Goal: Complete application form: Complete application form

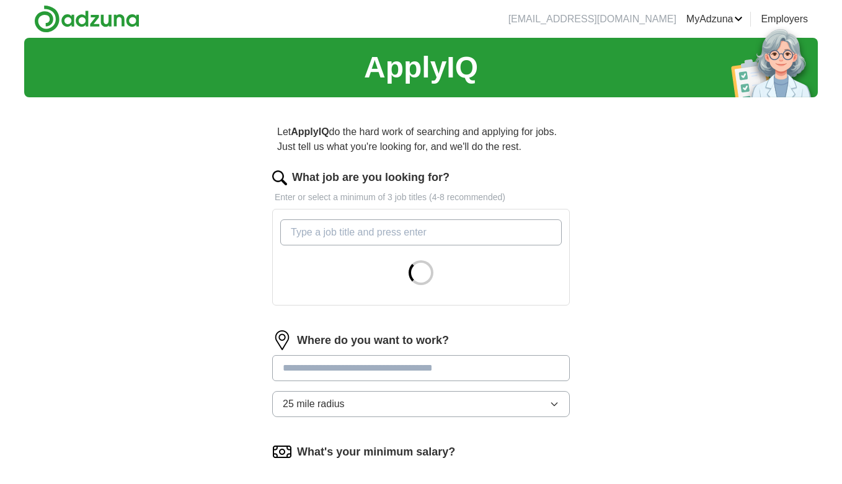
click at [374, 235] on input "What job are you looking for?" at bounding box center [420, 232] width 281 height 26
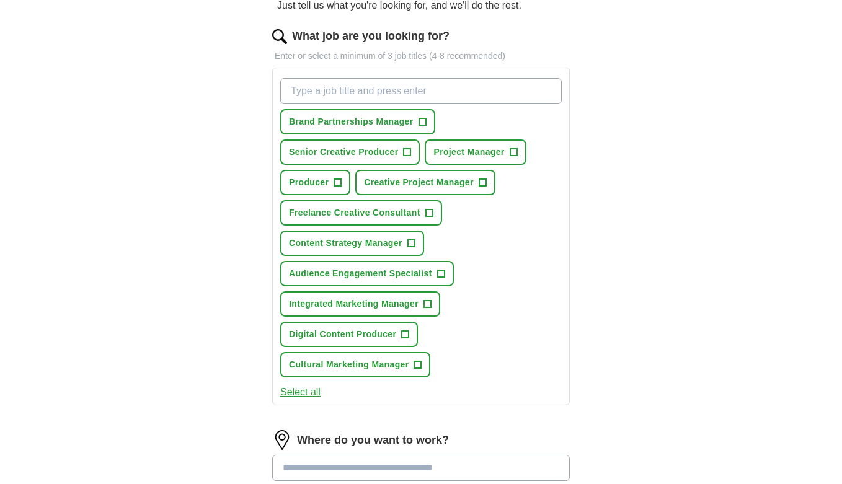
scroll to position [141, 0]
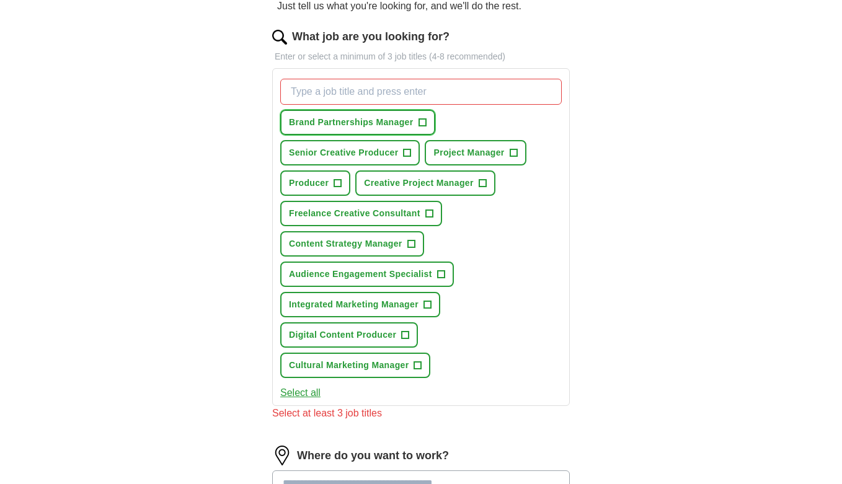
click at [427, 126] on button "Brand Partnerships Manager +" at bounding box center [357, 122] width 155 height 25
click at [407, 153] on span "+" at bounding box center [407, 153] width 7 height 10
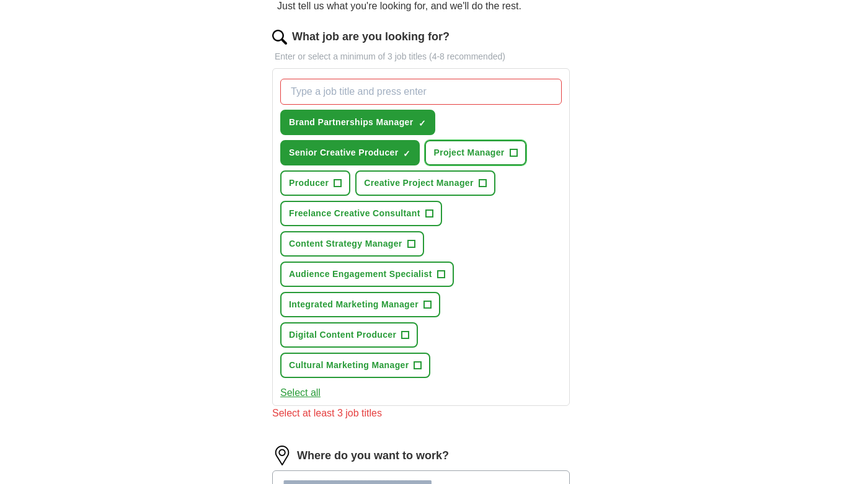
click at [477, 158] on span "Project Manager" at bounding box center [468, 152] width 71 height 13
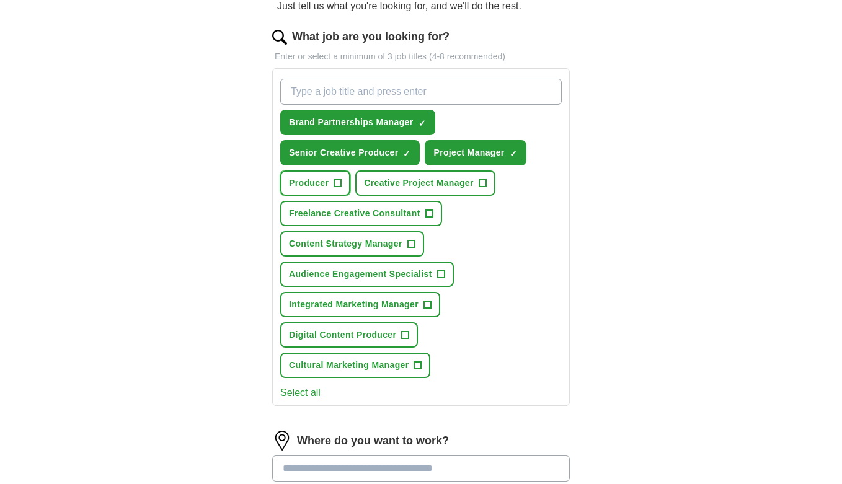
click at [325, 189] on span "Producer" at bounding box center [309, 183] width 40 height 13
click at [432, 180] on span "Creative Project Manager" at bounding box center [418, 183] width 109 height 13
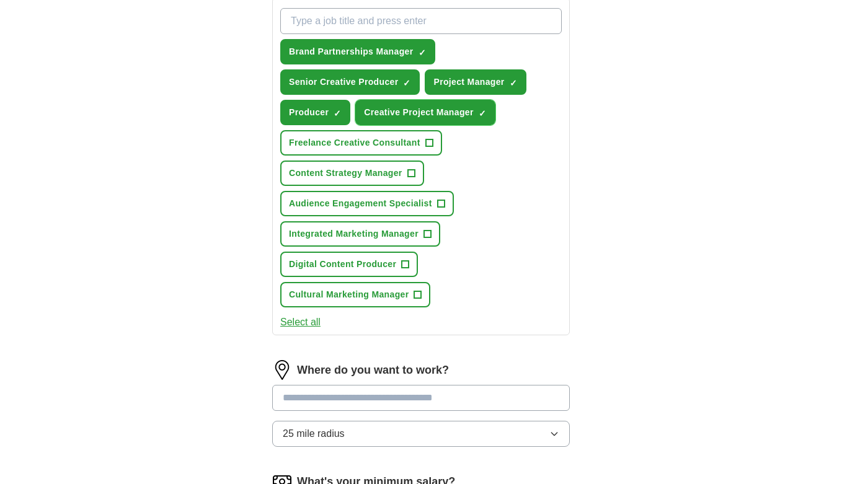
scroll to position [227, 0]
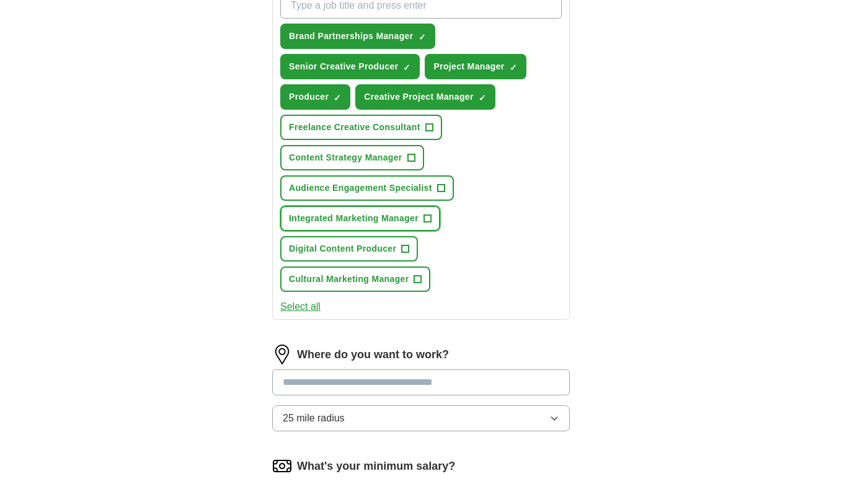
click at [407, 229] on button "Integrated Marketing Manager +" at bounding box center [360, 218] width 160 height 25
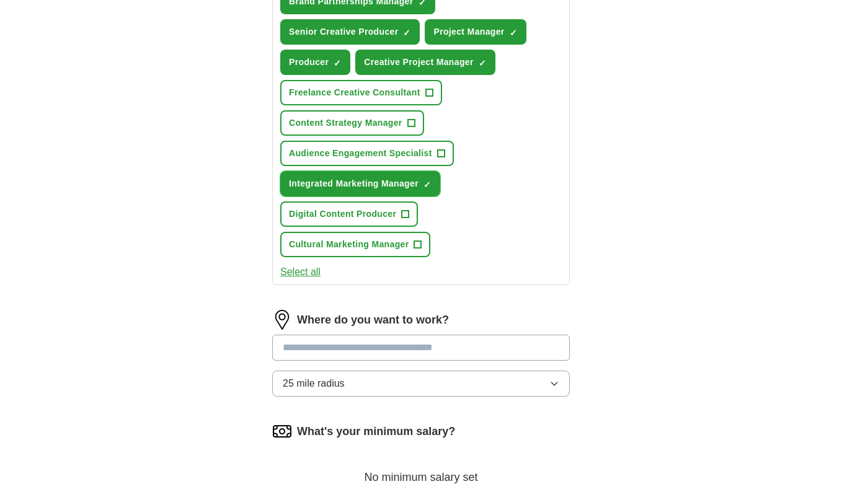
scroll to position [274, 0]
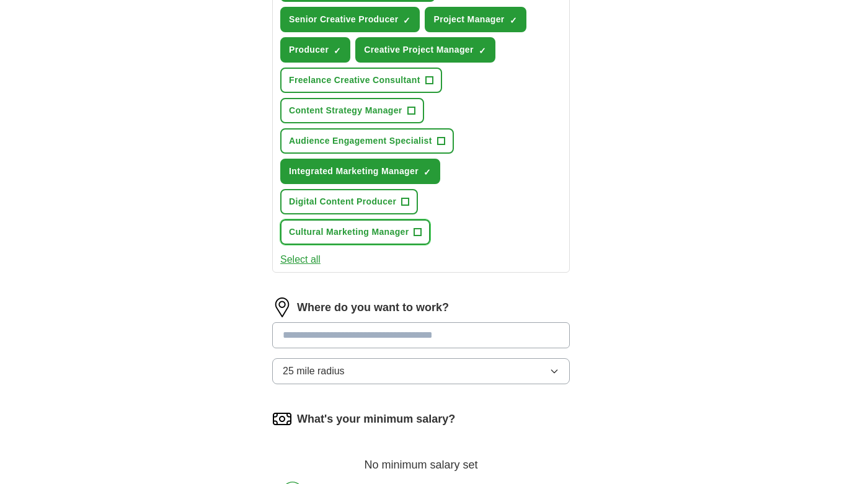
click at [386, 233] on span "Cultural Marketing Manager" at bounding box center [349, 232] width 120 height 13
click at [311, 260] on button "Select all" at bounding box center [300, 259] width 40 height 15
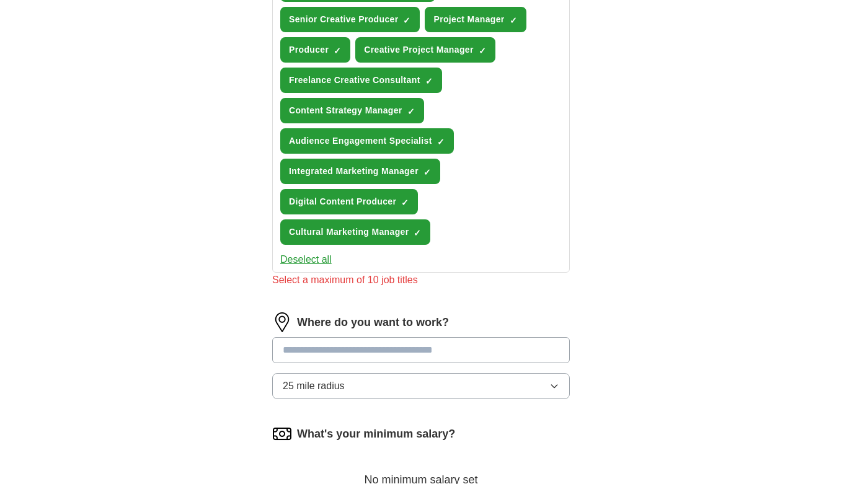
click at [319, 262] on button "Deselect all" at bounding box center [305, 259] width 51 height 15
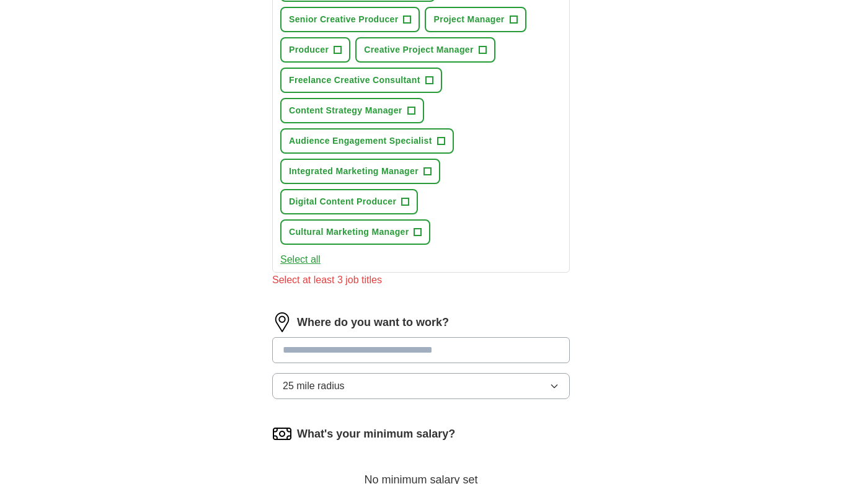
click at [310, 262] on button "Select all" at bounding box center [300, 259] width 40 height 15
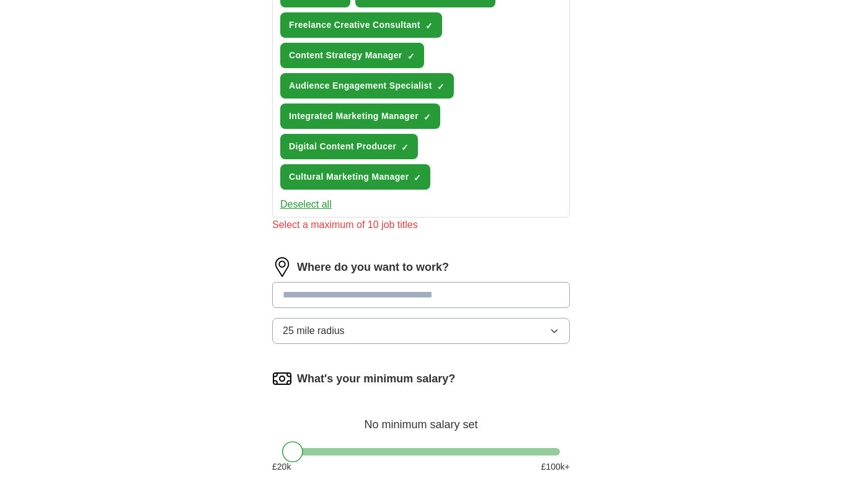
scroll to position [358, 0]
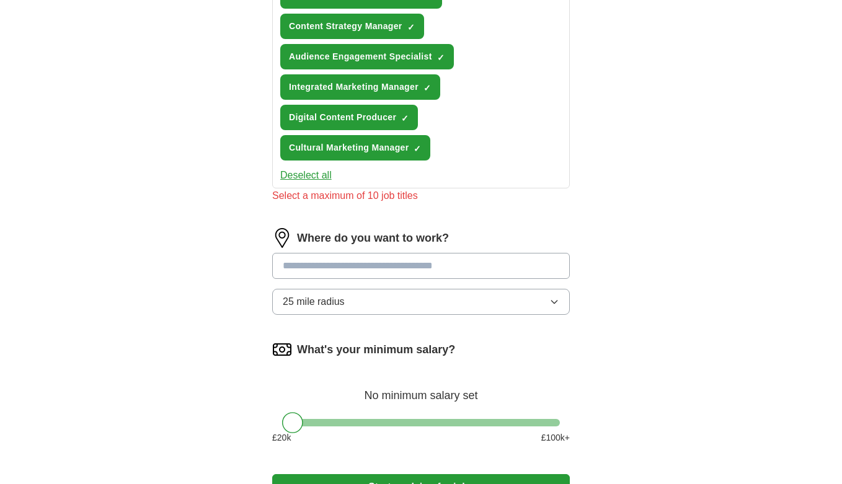
click at [402, 273] on input at bounding box center [421, 266] width 298 height 26
type input "******"
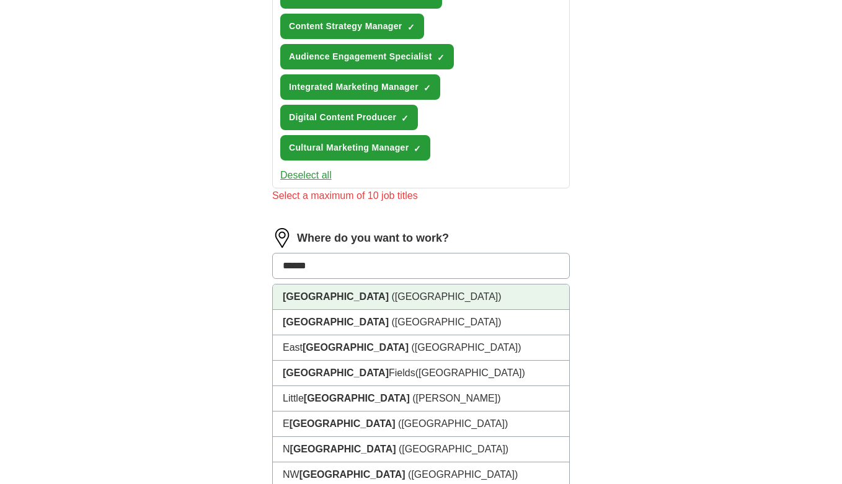
click at [409, 299] on li "[GEOGRAPHIC_DATA] ([GEOGRAPHIC_DATA])" at bounding box center [421, 297] width 296 height 25
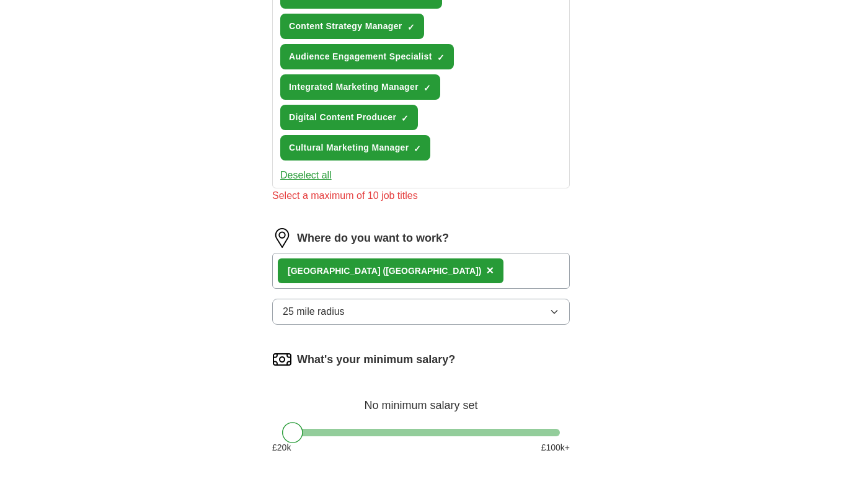
click at [394, 306] on button "25 mile radius" at bounding box center [421, 312] width 298 height 26
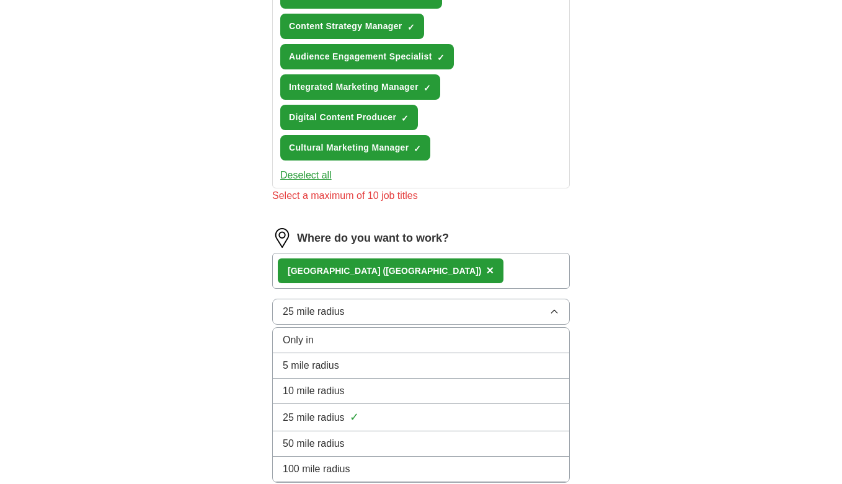
click at [334, 392] on span "10 mile radius" at bounding box center [314, 391] width 62 height 15
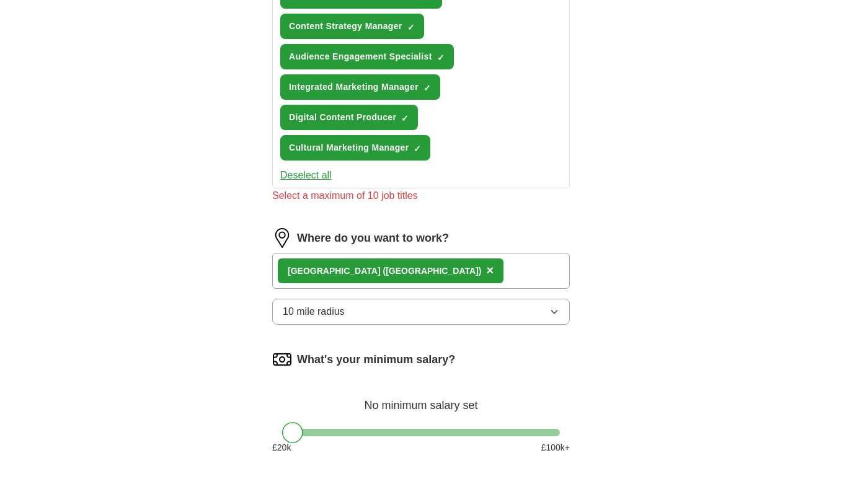
click at [660, 286] on div "ApplyIQ Let ApplyIQ do the hard work of searching and applying for jobs. Just t…" at bounding box center [421, 111] width 794 height 864
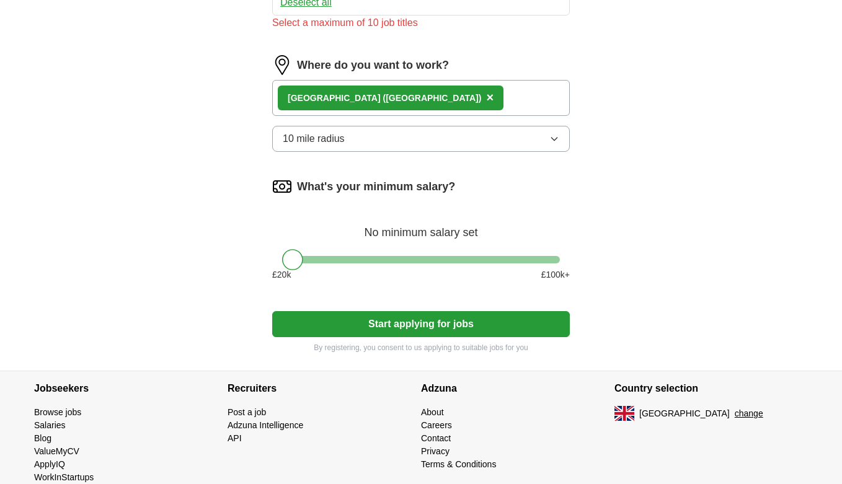
scroll to position [534, 0]
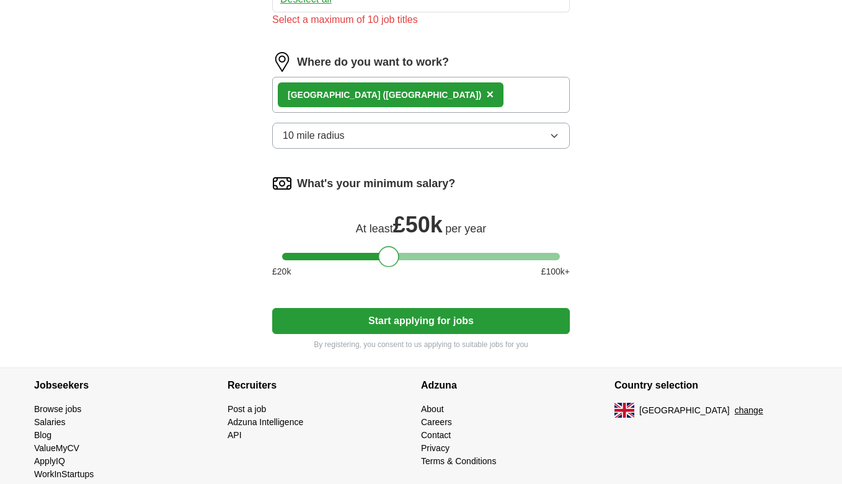
drag, startPoint x: 289, startPoint y: 261, endPoint x: 386, endPoint y: 260, distance: 97.4
click at [386, 260] on div at bounding box center [388, 256] width 21 height 21
click at [397, 326] on button "Start applying for jobs" at bounding box center [421, 321] width 298 height 26
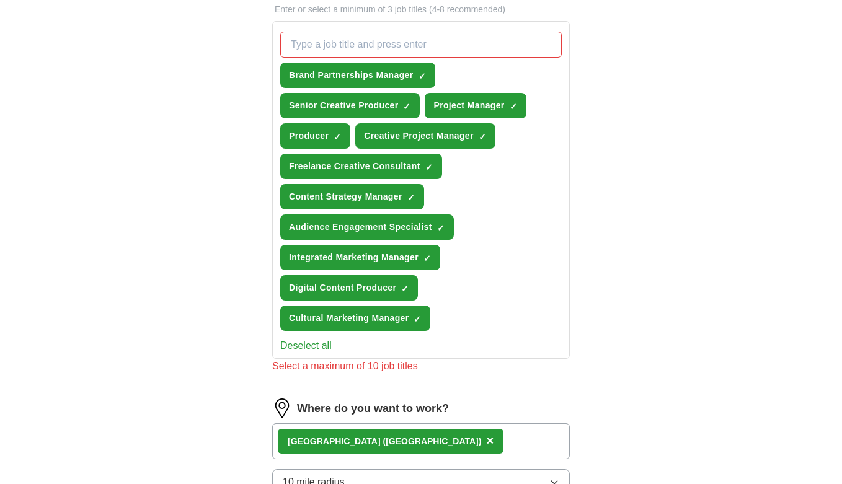
scroll to position [91, 0]
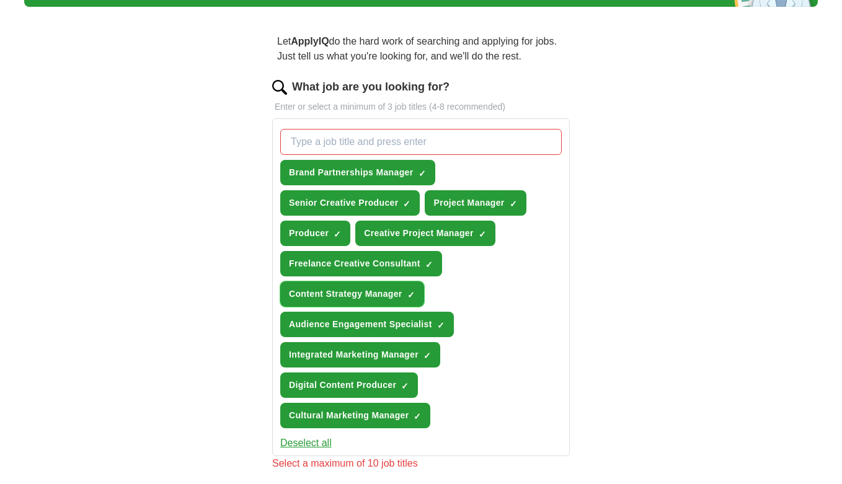
click at [366, 298] on span "Content Strategy Manager" at bounding box center [345, 294] width 113 height 13
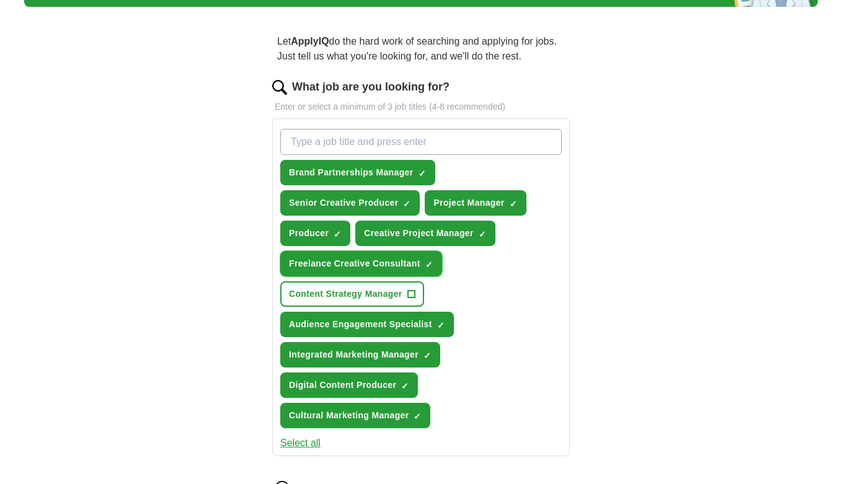
click at [376, 267] on span "Freelance Creative Consultant" at bounding box center [354, 263] width 131 height 13
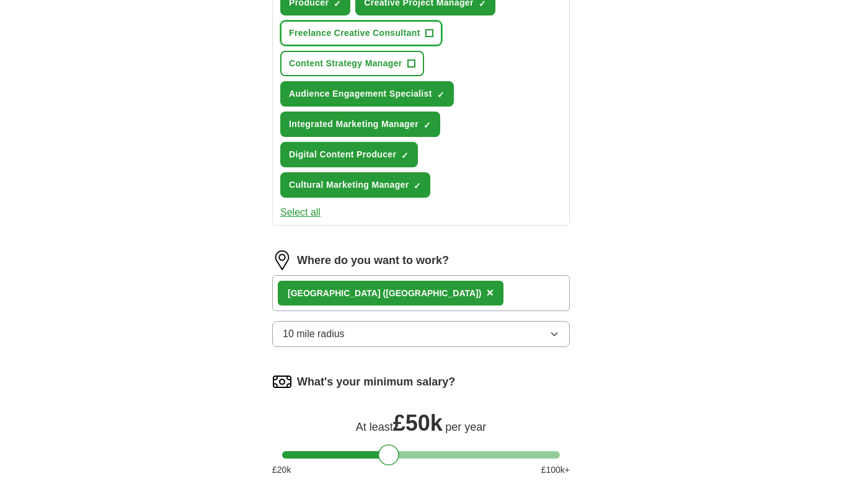
scroll to position [564, 0]
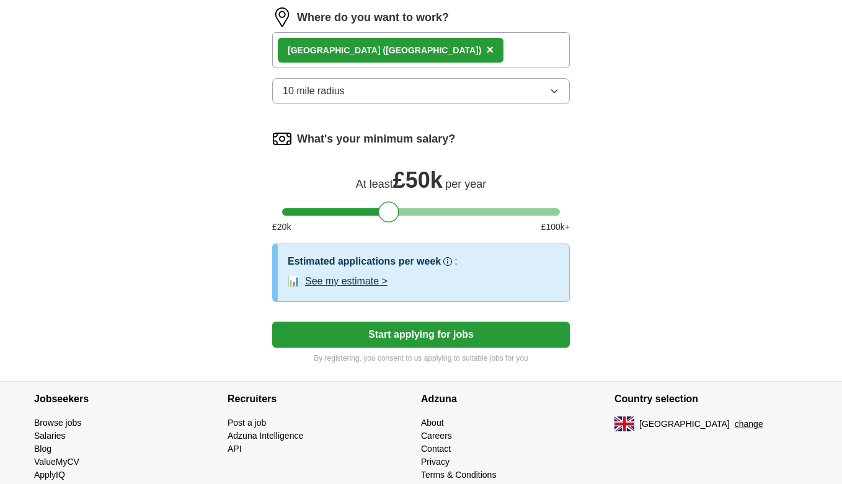
click at [384, 327] on button "Start applying for jobs" at bounding box center [421, 335] width 298 height 26
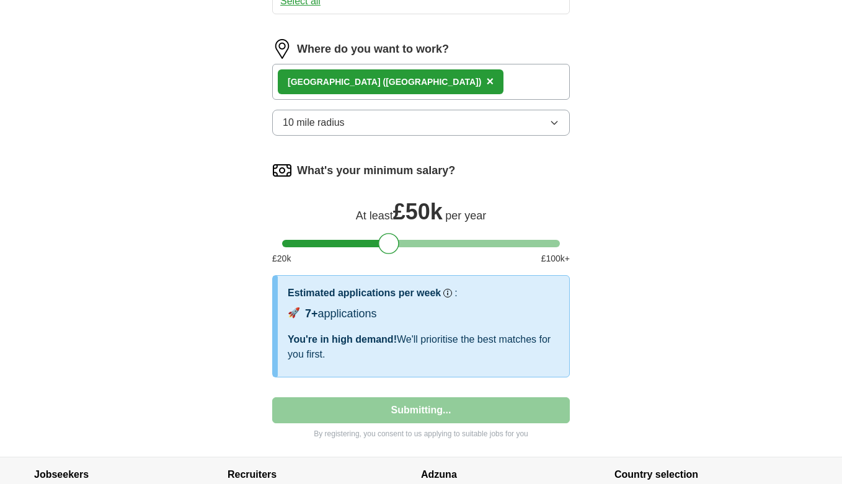
select select "**"
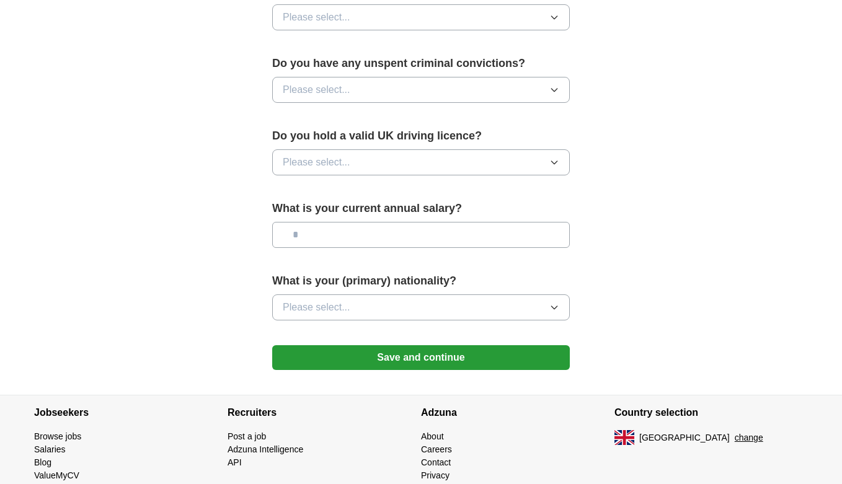
scroll to position [0, 0]
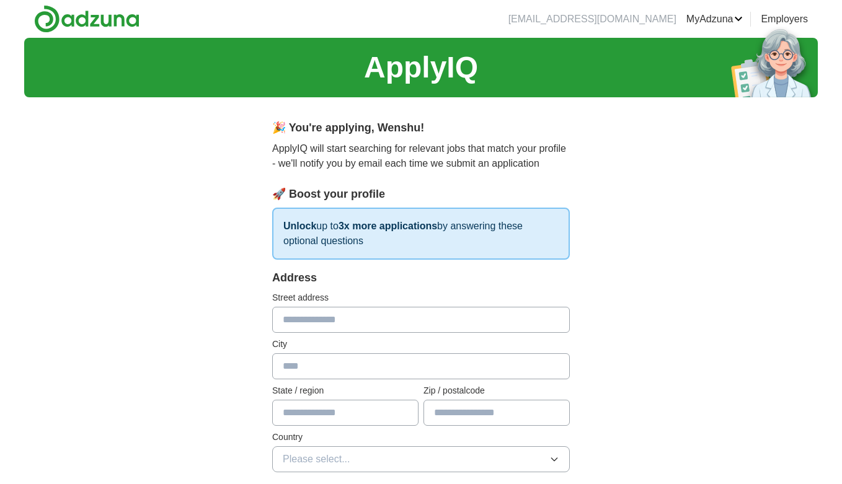
click at [355, 322] on input "text" at bounding box center [421, 320] width 298 height 26
click at [323, 362] on input "text" at bounding box center [421, 366] width 298 height 26
type input "*"
type input "******"
click at [333, 427] on div "Address Street address City ****** State / region ****** Zip / postalcode Count…" at bounding box center [421, 379] width 298 height 218
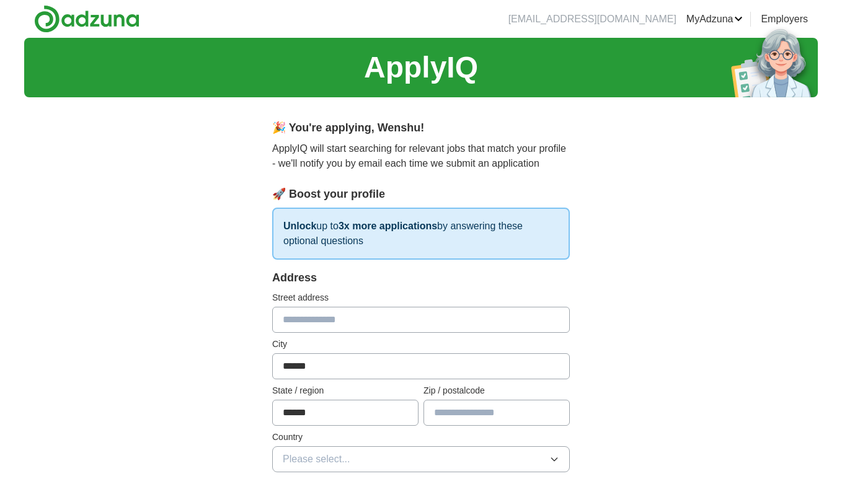
click at [333, 411] on input "******" at bounding box center [345, 413] width 146 height 26
type input "*"
type input "******"
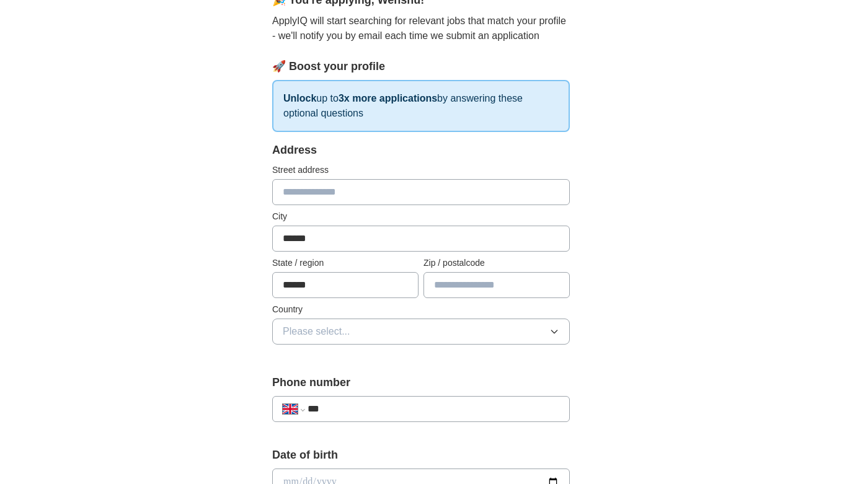
scroll to position [131, 0]
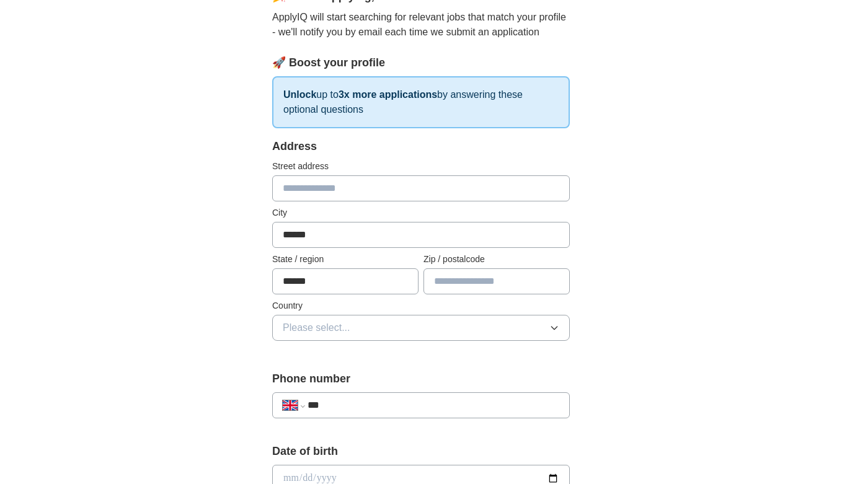
click at [425, 323] on button "Please select..." at bounding box center [421, 328] width 298 height 26
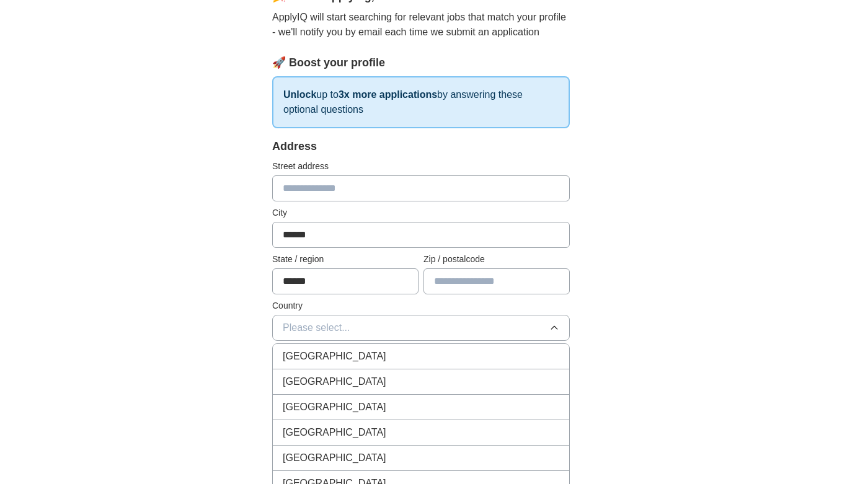
click at [405, 358] on div "[GEOGRAPHIC_DATA]" at bounding box center [421, 356] width 277 height 15
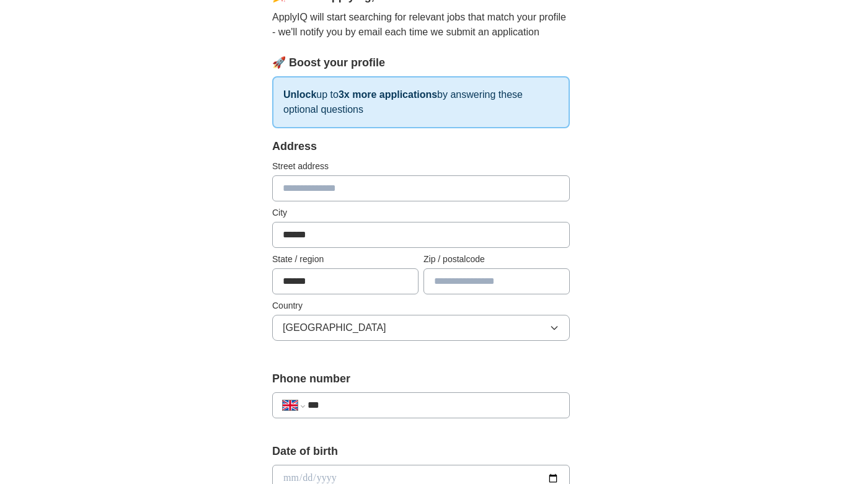
click at [682, 304] on div "**********" at bounding box center [421, 462] width 794 height 1112
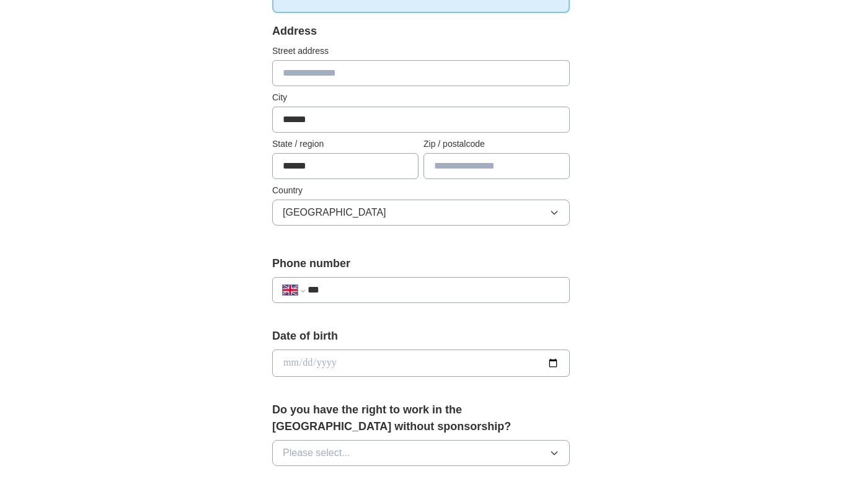
scroll to position [256, 0]
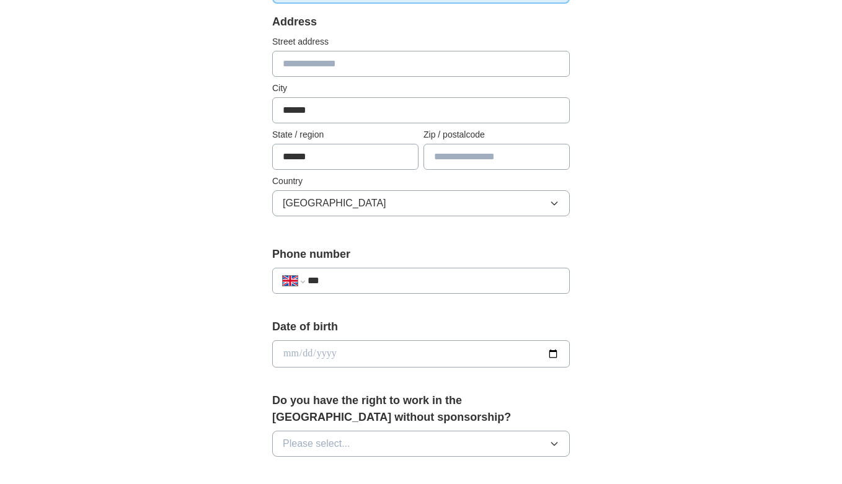
click at [450, 296] on div "**********" at bounding box center [421, 275] width 298 height 58
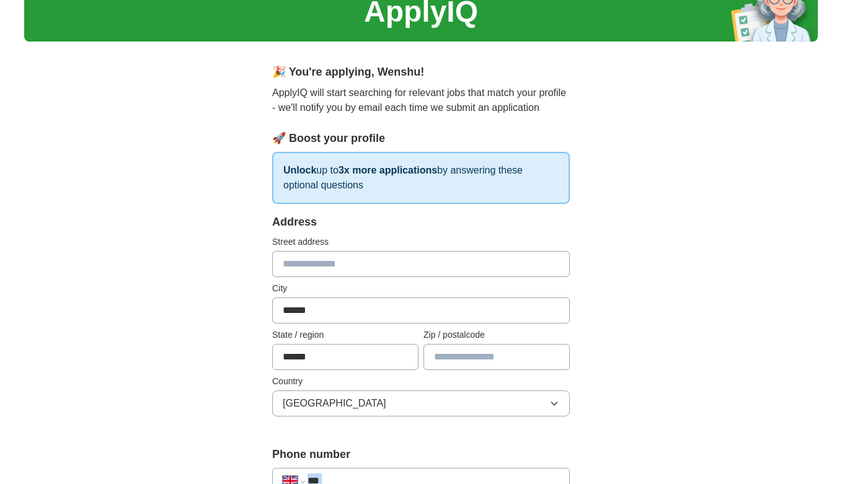
scroll to position [0, 0]
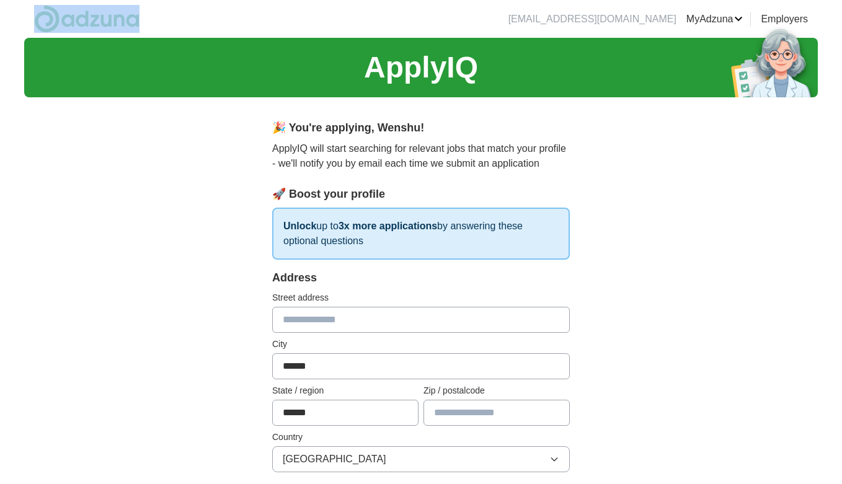
drag, startPoint x: 184, startPoint y: 17, endPoint x: 66, endPoint y: 16, distance: 117.8
click at [66, 16] on header "[EMAIL_ADDRESS][DOMAIN_NAME] [GEOGRAPHIC_DATA] Alerts Favourites CVs ApplyIQ Pr…" at bounding box center [421, 19] width 794 height 38
copy link
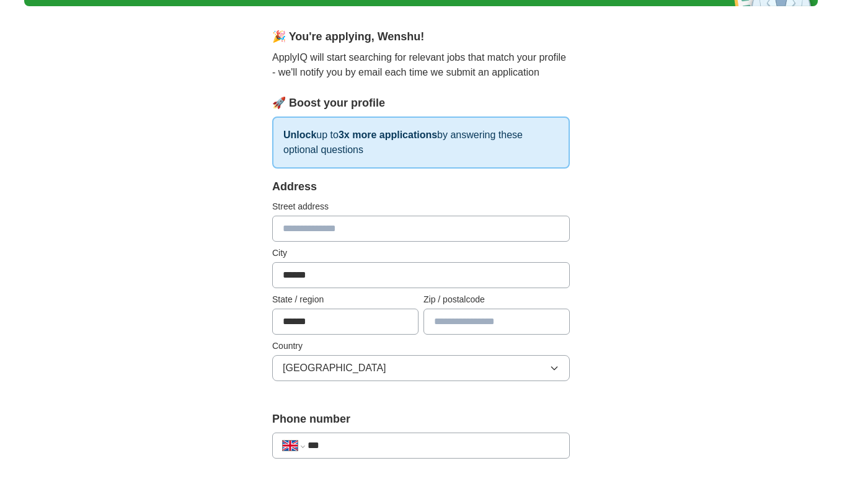
scroll to position [241, 0]
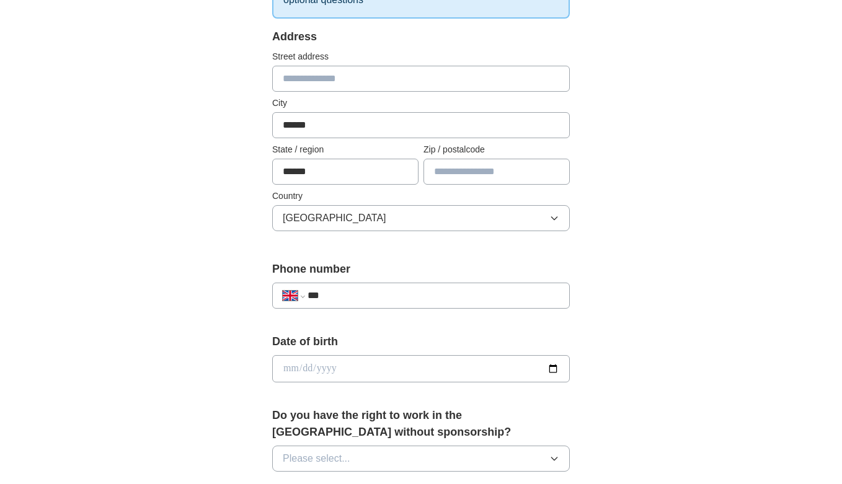
click at [370, 302] on input "***" at bounding box center [434, 295] width 252 height 15
type input "**********"
click at [318, 366] on input "date" at bounding box center [421, 368] width 298 height 27
type input "**********"
click at [624, 401] on div "**********" at bounding box center [421, 353] width 794 height 1112
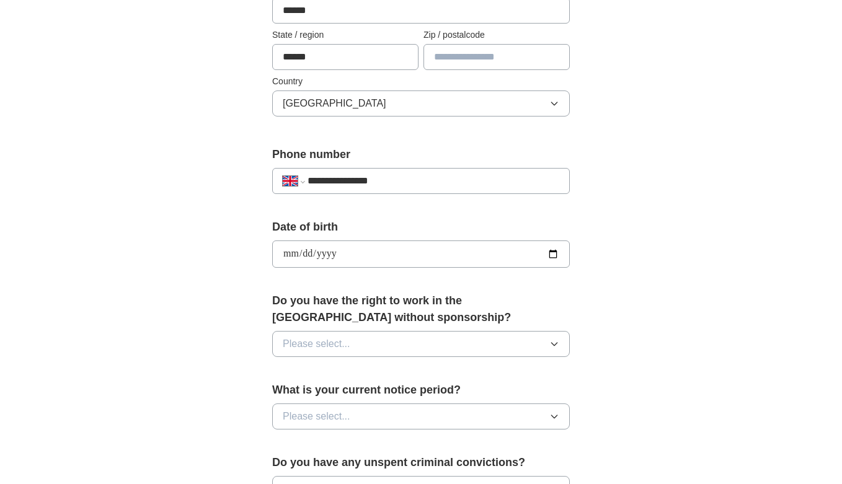
scroll to position [393, 0]
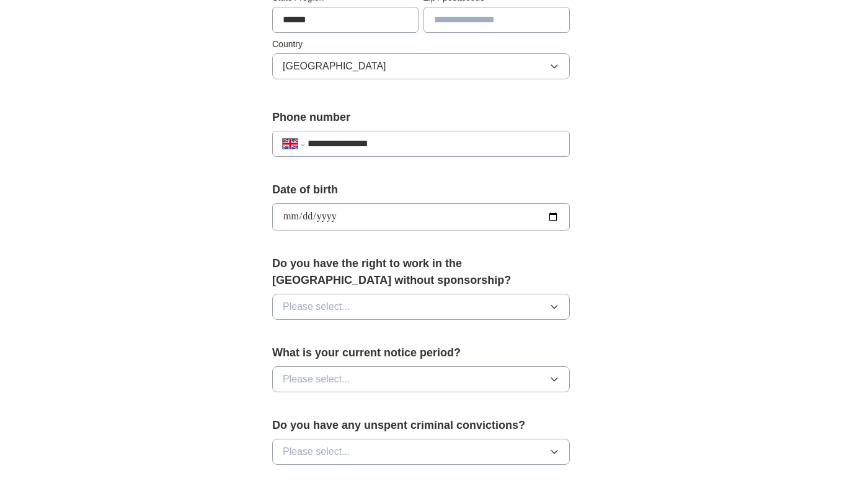
click at [446, 314] on button "Please select..." at bounding box center [421, 307] width 298 height 26
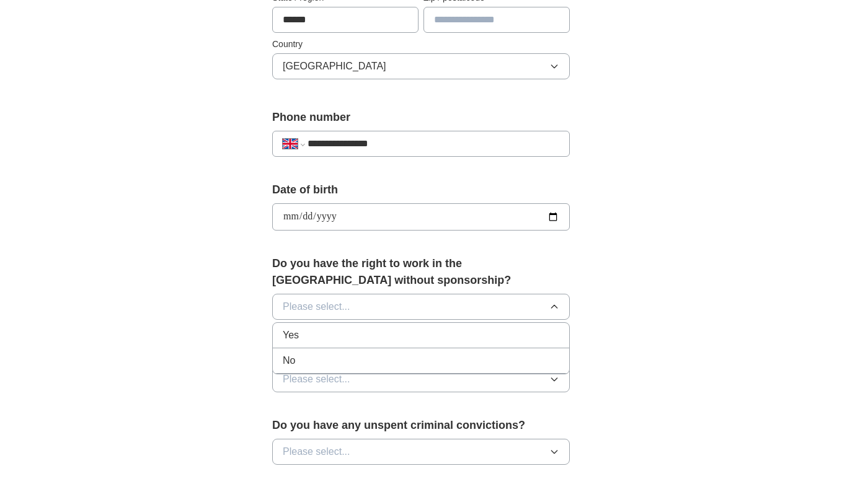
click at [383, 355] on div "No" at bounding box center [421, 360] width 277 height 15
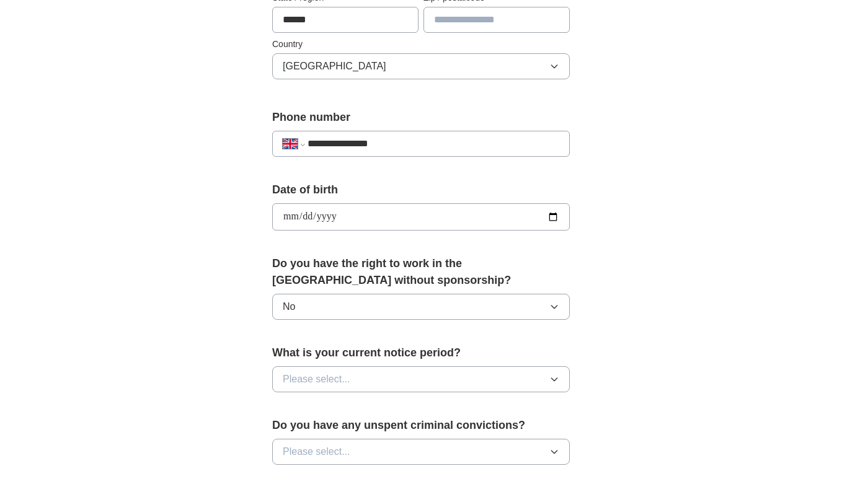
click at [366, 376] on button "Please select..." at bounding box center [421, 379] width 298 height 26
click at [343, 413] on div "None" at bounding box center [421, 408] width 277 height 15
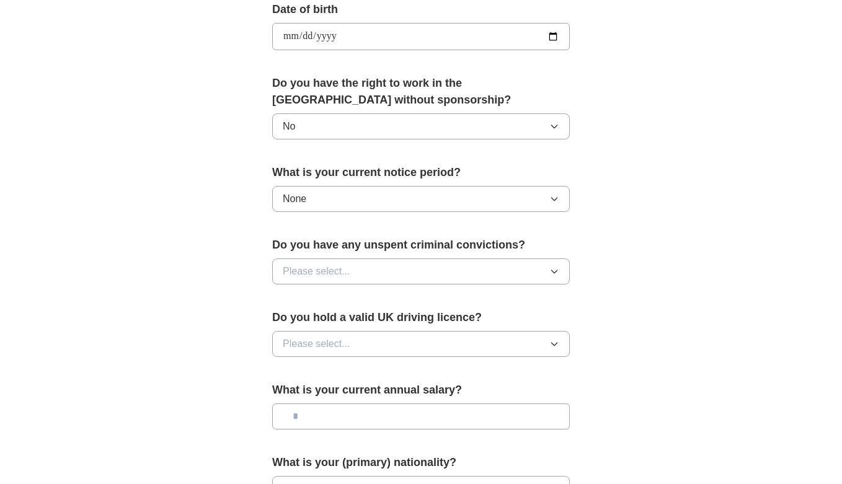
scroll to position [575, 0]
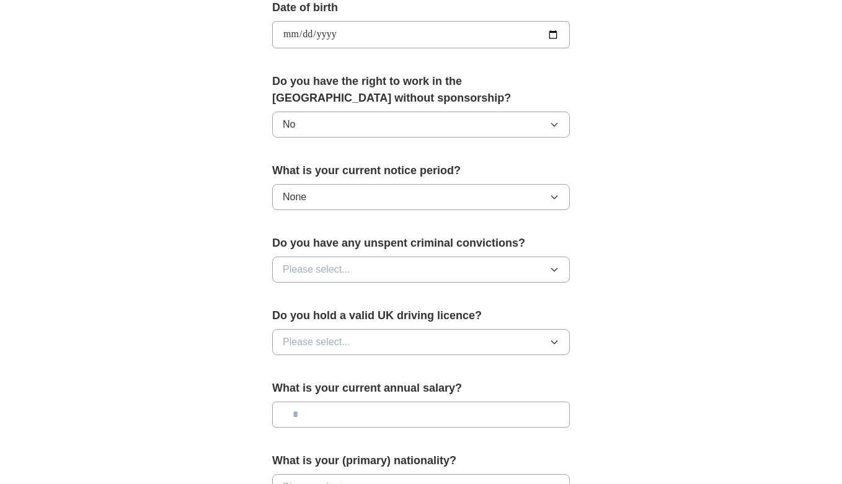
click at [352, 272] on button "Please select..." at bounding box center [421, 270] width 298 height 26
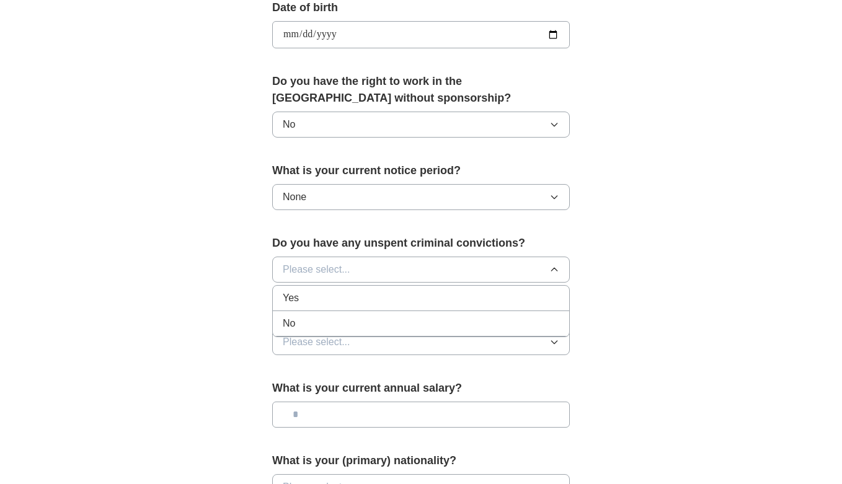
click at [340, 317] on div "No" at bounding box center [421, 323] width 277 height 15
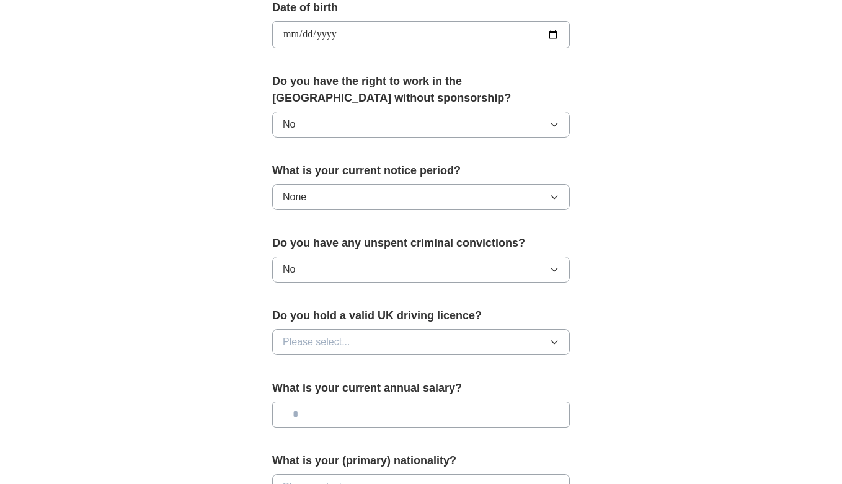
click at [342, 340] on span "Please select..." at bounding box center [317, 342] width 68 height 15
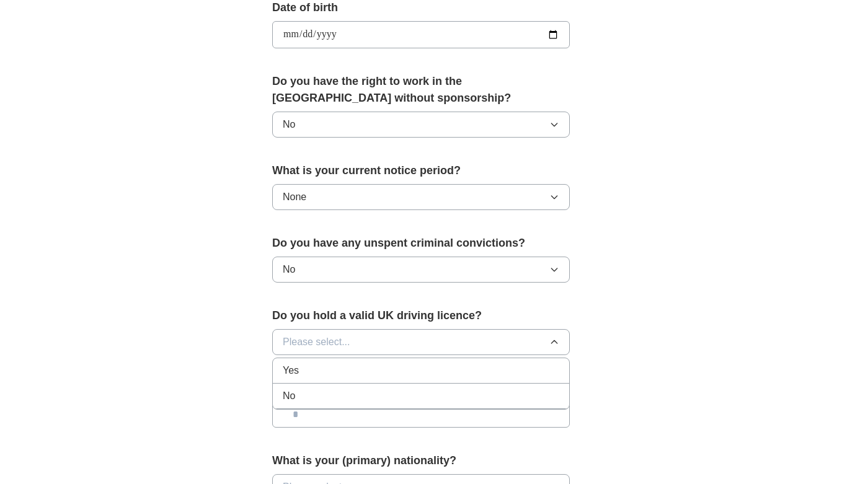
click at [325, 395] on div "No" at bounding box center [421, 396] width 277 height 15
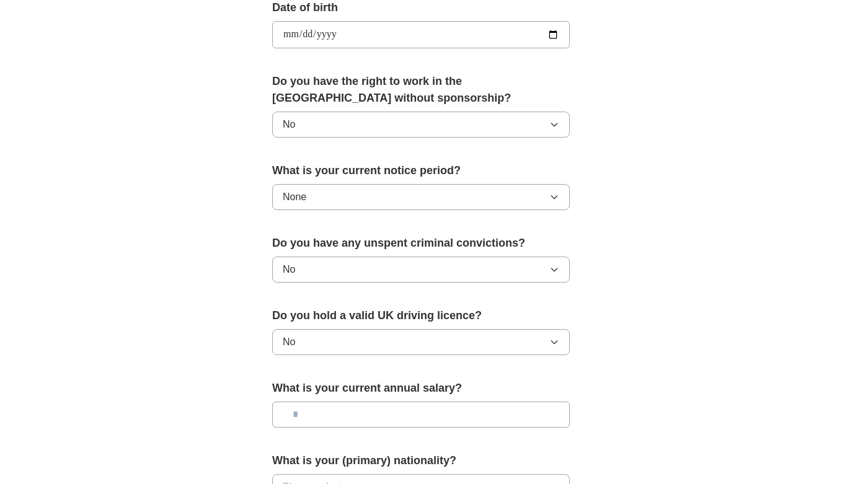
click at [335, 410] on input "text" at bounding box center [421, 415] width 298 height 26
type input "*******"
click at [612, 391] on div "**********" at bounding box center [421, 53] width 397 height 1043
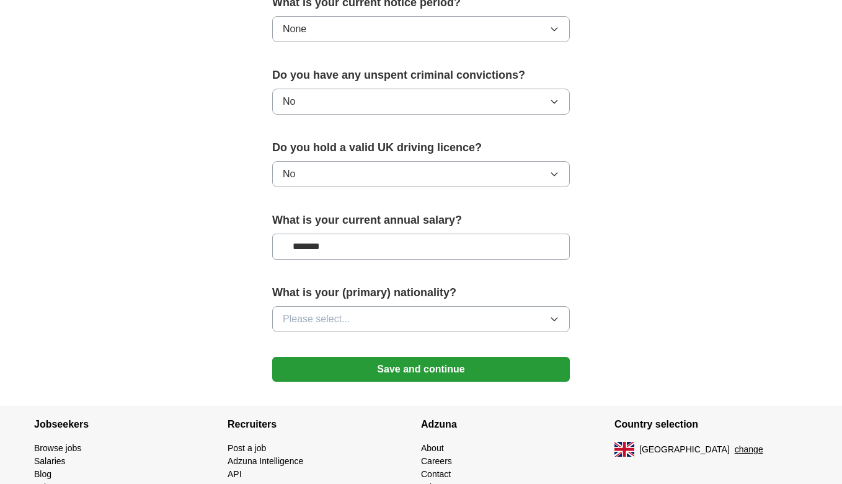
scroll to position [745, 0]
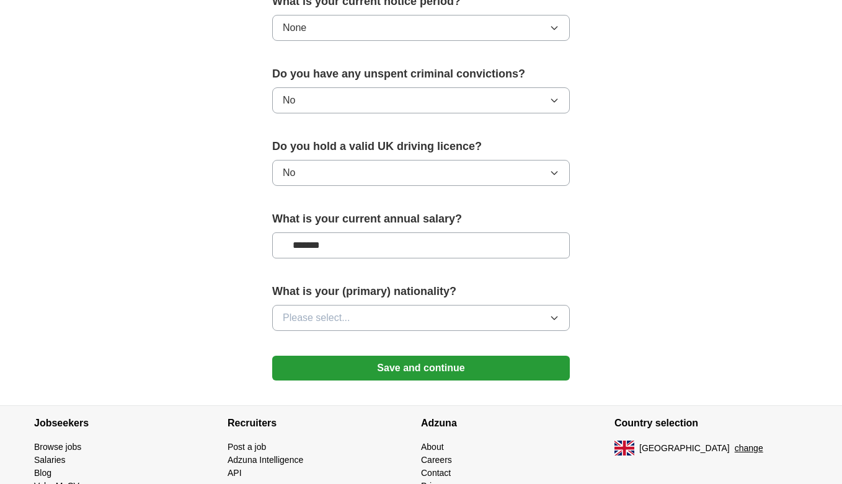
click at [437, 306] on button "Please select..." at bounding box center [421, 318] width 298 height 26
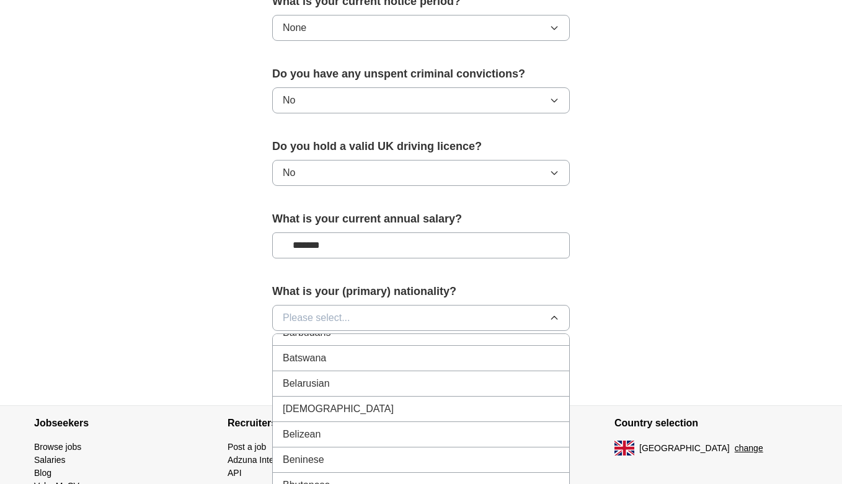
scroll to position [896, 0]
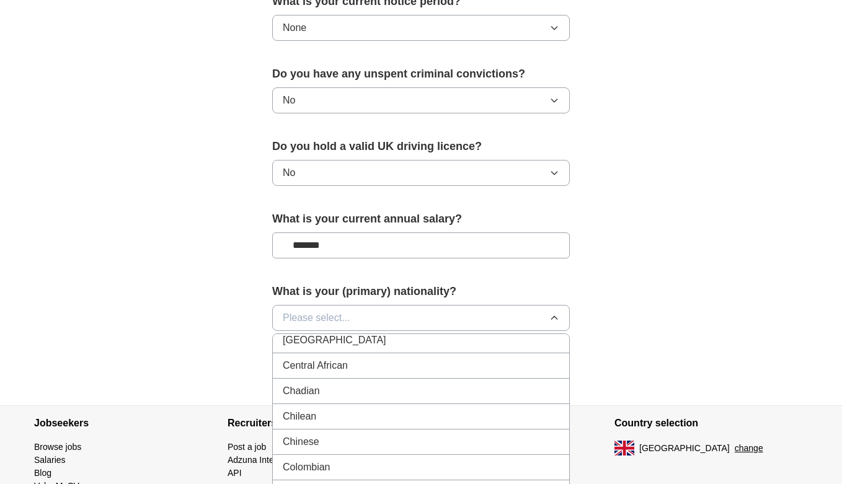
click at [380, 442] on div "Chinese" at bounding box center [421, 442] width 277 height 15
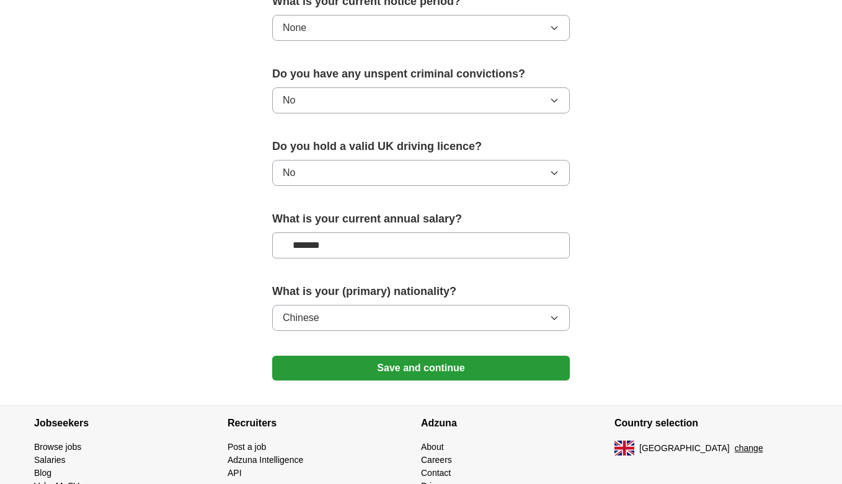
click at [436, 365] on button "Save and continue" at bounding box center [421, 368] width 298 height 25
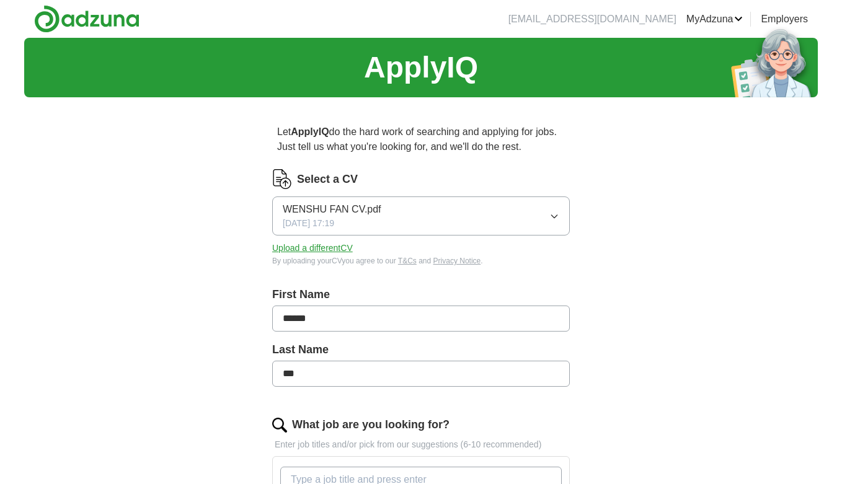
click at [334, 221] on span "19/08/2025, 17:19" at bounding box center [308, 223] width 51 height 13
click at [411, 228] on button "WENSHU FAN CV.pdf 19/08/2025, 17:19" at bounding box center [421, 216] width 298 height 39
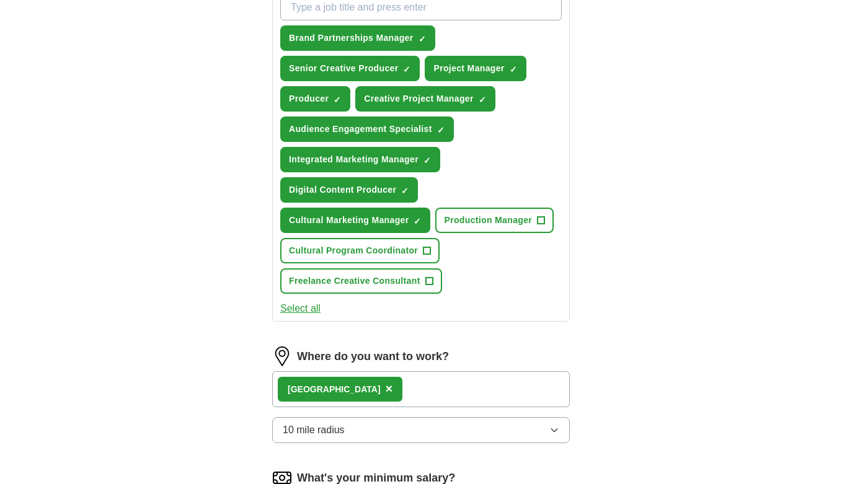
scroll to position [813, 0]
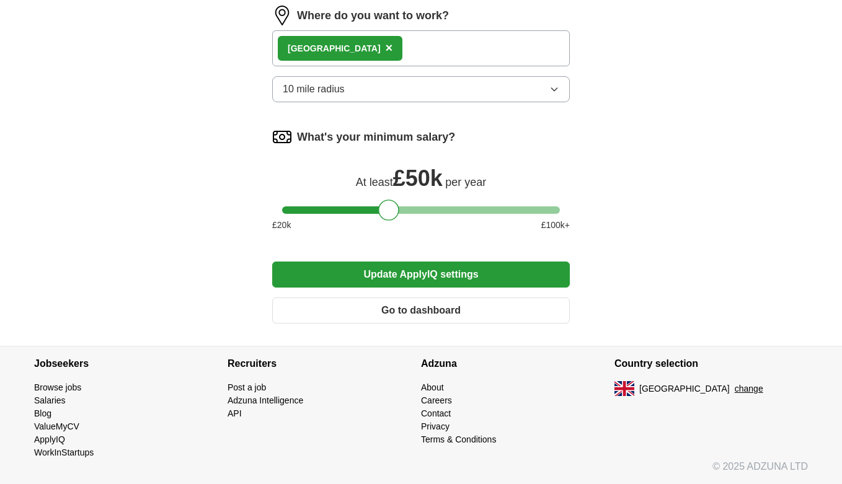
click at [445, 317] on button "Go to dashboard" at bounding box center [421, 311] width 298 height 26
